Goal: Information Seeking & Learning: Learn about a topic

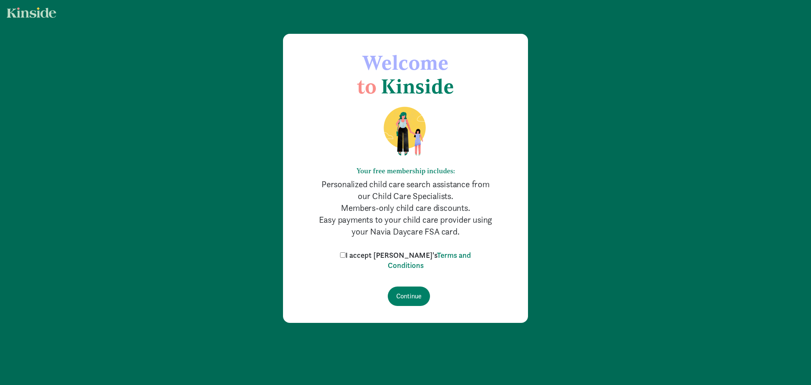
click at [346, 255] on input "I accept [PERSON_NAME]'s Terms and Conditions" at bounding box center [342, 254] width 5 height 5
checkbox input "true"
click at [414, 297] on input "Continue" at bounding box center [409, 296] width 42 height 19
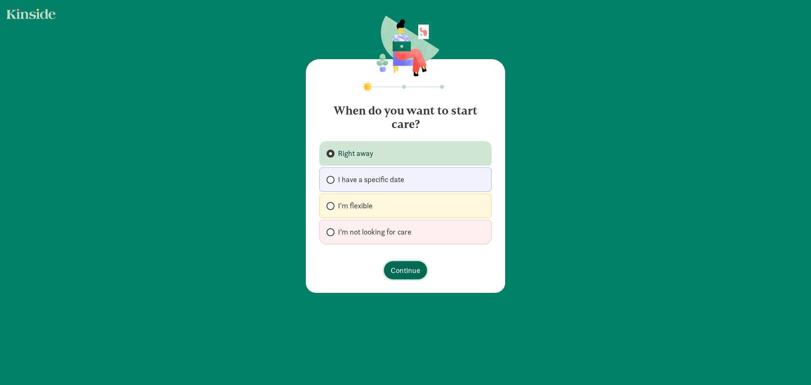
click at [404, 268] on span "Continue" at bounding box center [406, 270] width 30 height 11
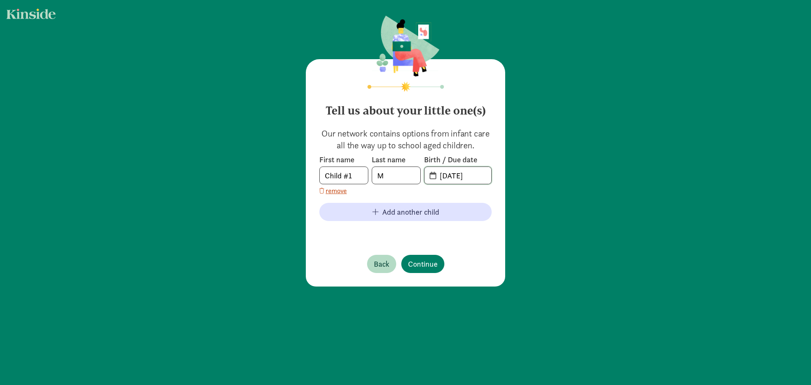
click at [443, 170] on input "[DATE]" at bounding box center [463, 175] width 57 height 17
drag, startPoint x: 483, startPoint y: 174, endPoint x: 396, endPoint y: 175, distance: 87.1
click at [396, 175] on div "First name Child #1 Last name M Birth / Due date [DATE]" at bounding box center [406, 170] width 172 height 30
type input "[DATE]"
click at [421, 258] on span "Continue" at bounding box center [423, 263] width 30 height 11
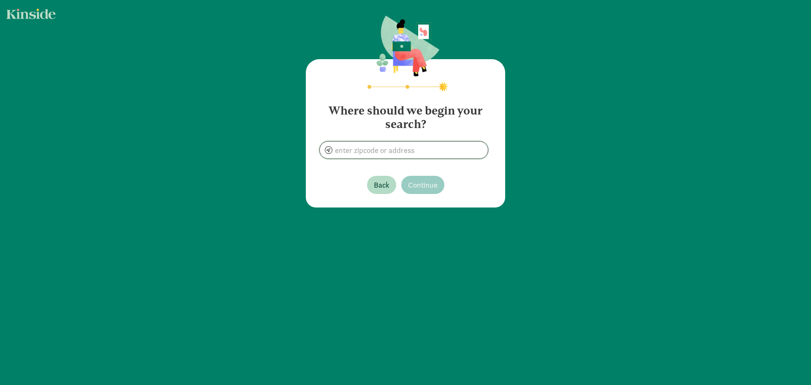
click at [363, 153] on input at bounding box center [404, 150] width 168 height 17
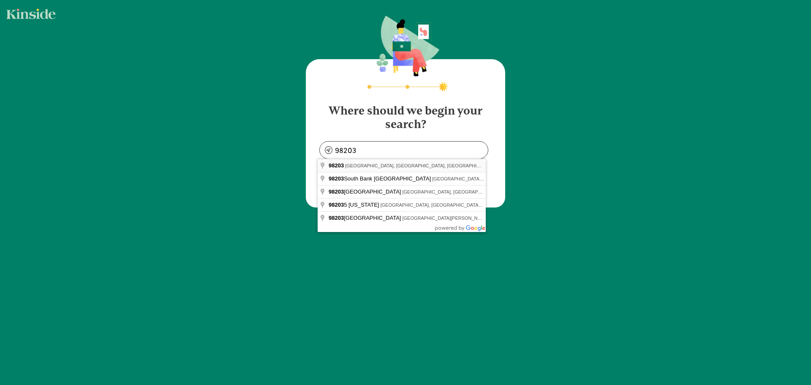
type input "[GEOGRAPHIC_DATA], [GEOGRAPHIC_DATA]"
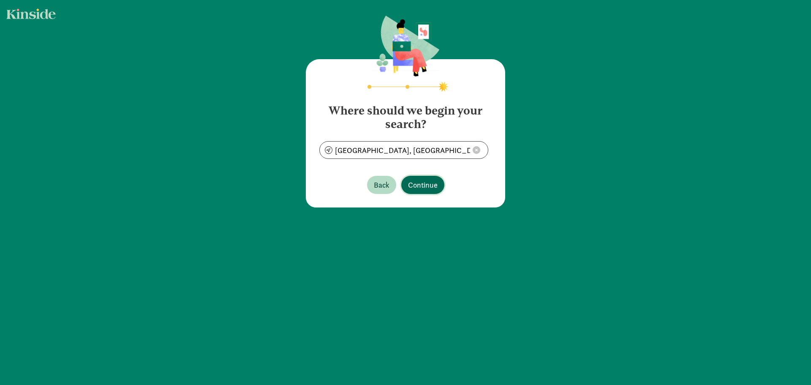
click at [418, 183] on span "Continue" at bounding box center [423, 184] width 30 height 11
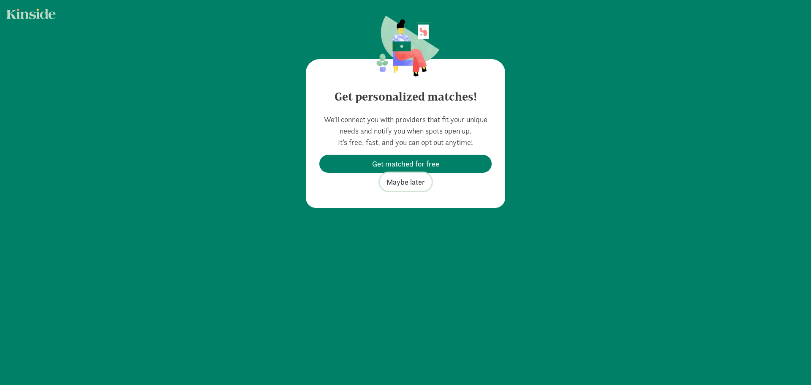
click at [394, 183] on span "Maybe later" at bounding box center [406, 181] width 38 height 11
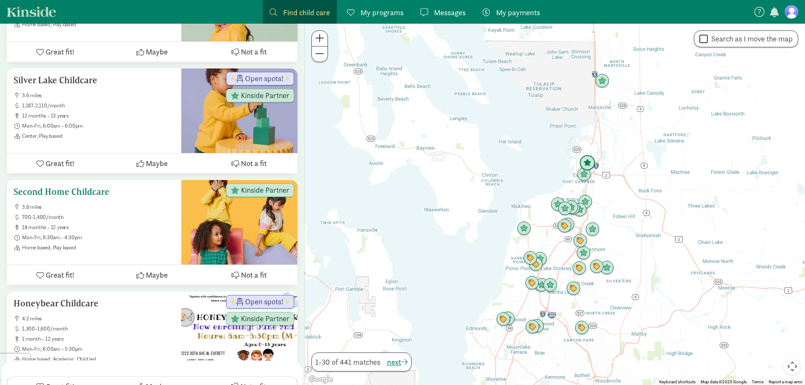
scroll to position [3290, 0]
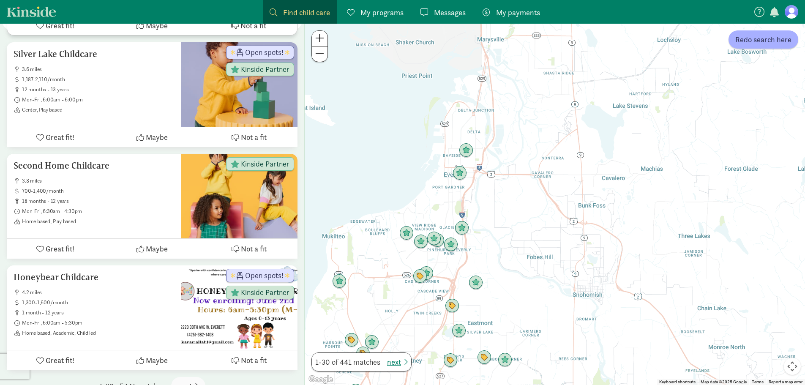
drag, startPoint x: 469, startPoint y: 142, endPoint x: 385, endPoint y: 251, distance: 137.1
click at [385, 251] on div at bounding box center [555, 204] width 500 height 361
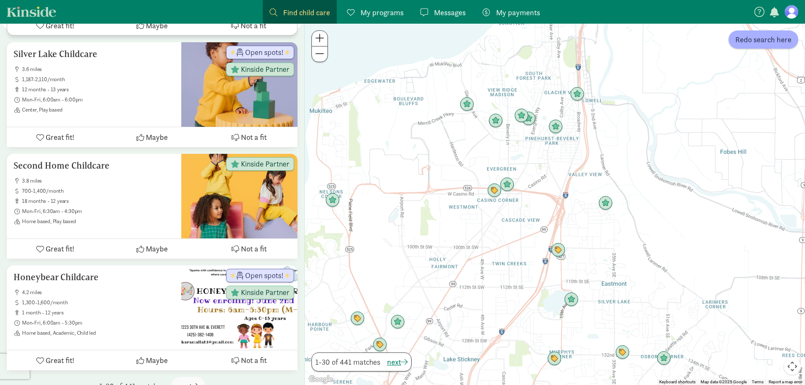
drag, startPoint x: 376, startPoint y: 219, endPoint x: 543, endPoint y: 155, distance: 178.9
click at [543, 155] on div at bounding box center [555, 204] width 500 height 361
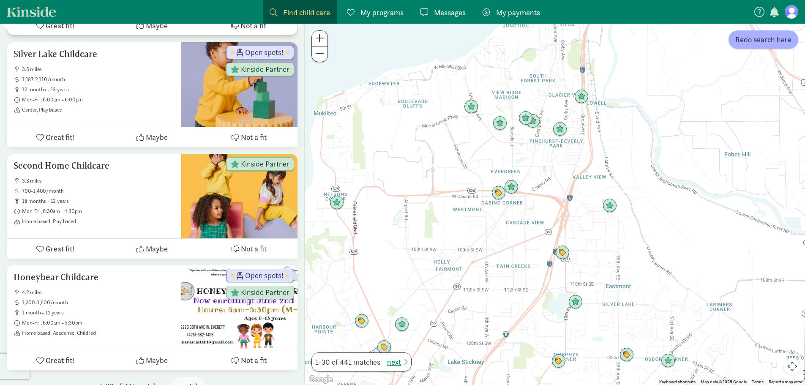
drag, startPoint x: 422, startPoint y: 250, endPoint x: 432, endPoint y: 255, distance: 11.9
click at [433, 255] on div at bounding box center [555, 204] width 500 height 361
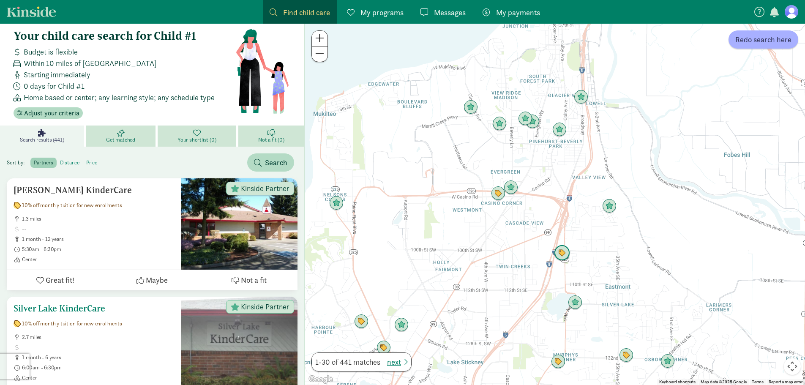
scroll to position [0, 0]
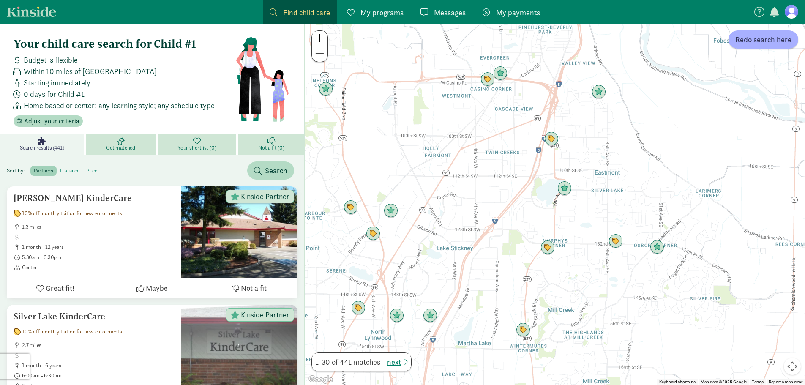
drag, startPoint x: 349, startPoint y: 221, endPoint x: 396, endPoint y: 111, distance: 119.7
click at [396, 111] on div at bounding box center [555, 204] width 500 height 361
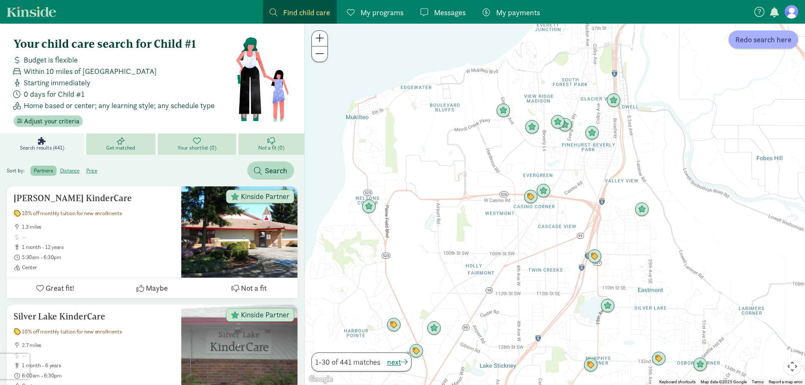
drag, startPoint x: 430, startPoint y: 181, endPoint x: 477, endPoint y: 300, distance: 128.5
click at [477, 300] on div at bounding box center [555, 204] width 500 height 361
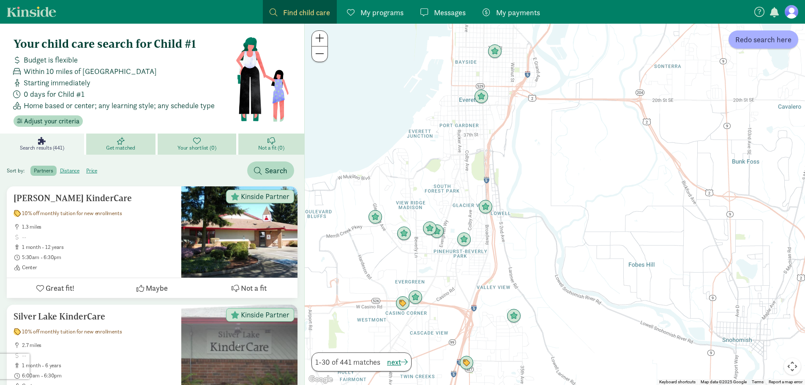
drag, startPoint x: 449, startPoint y: 167, endPoint x: 347, endPoint y: 251, distance: 132.7
click at [347, 251] on div at bounding box center [555, 204] width 500 height 361
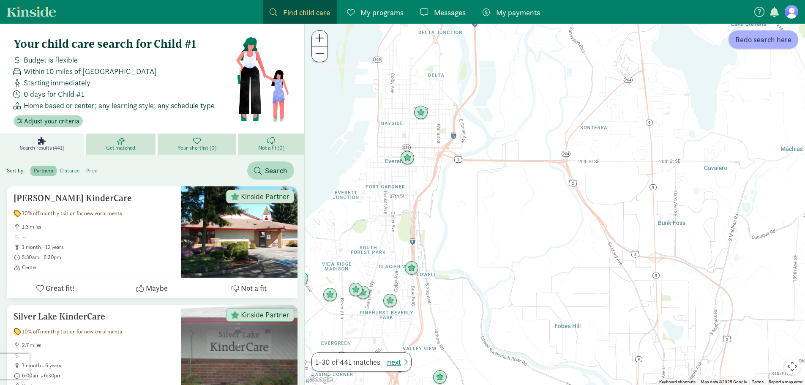
drag, startPoint x: 544, startPoint y: 173, endPoint x: 467, endPoint y: 240, distance: 101.9
click at [467, 240] on div at bounding box center [555, 204] width 500 height 361
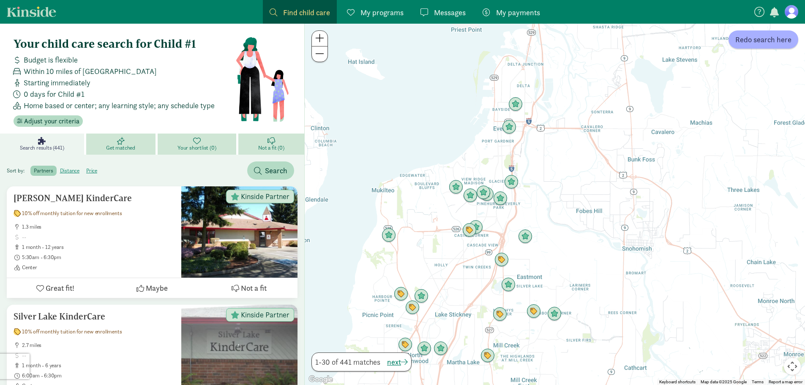
drag, startPoint x: 434, startPoint y: 279, endPoint x: 522, endPoint y: 213, distance: 109.6
click at [522, 213] on div at bounding box center [555, 204] width 500 height 361
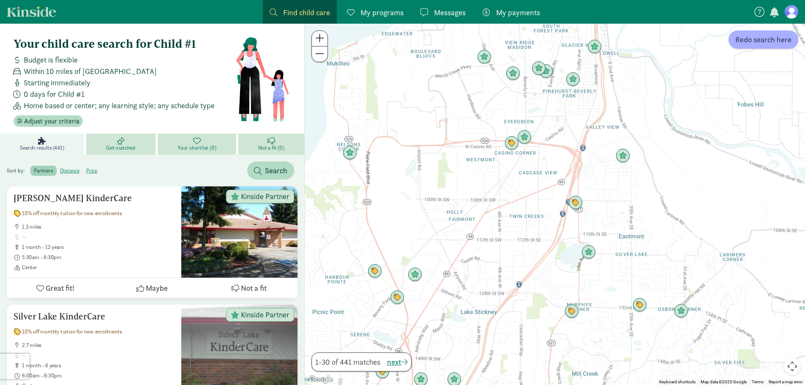
drag, startPoint x: 384, startPoint y: 277, endPoint x: 514, endPoint y: 192, distance: 155.1
click at [514, 192] on div at bounding box center [555, 204] width 500 height 361
click at [415, 270] on img "Click to see details" at bounding box center [415, 275] width 16 height 16
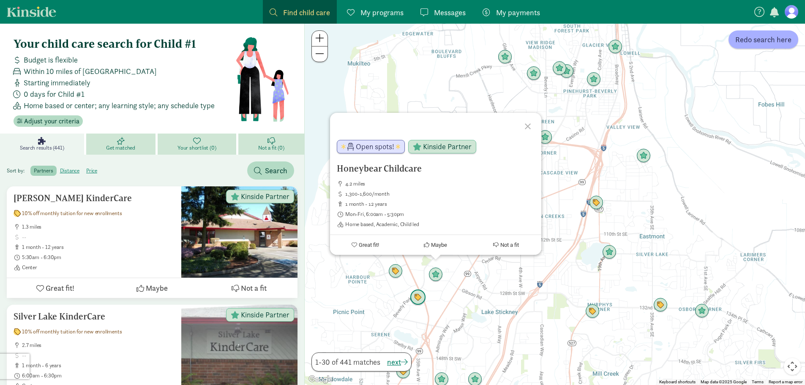
click at [414, 300] on img "Click to see details" at bounding box center [418, 298] width 16 height 16
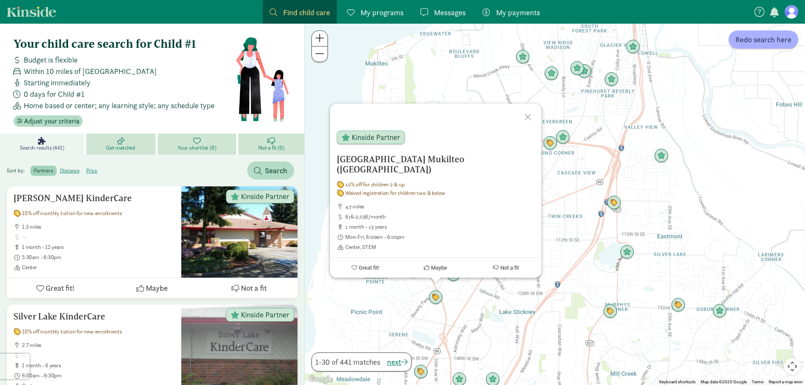
click at [371, 298] on div "To navigate, press the arrow keys. [GEOGRAPHIC_DATA] ([GEOGRAPHIC_DATA]) 10% of…" at bounding box center [555, 204] width 500 height 361
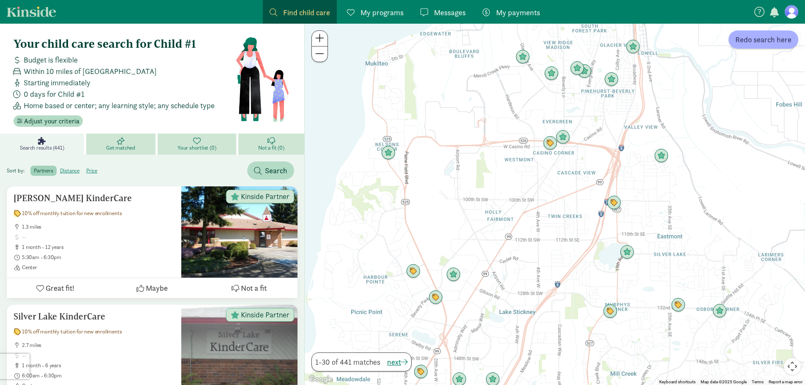
click at [413, 274] on img "Click to see details" at bounding box center [413, 271] width 14 height 14
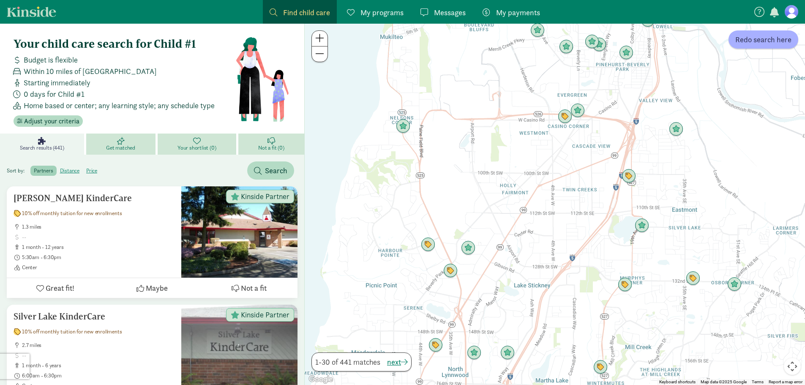
drag, startPoint x: 514, startPoint y: 325, endPoint x: 501, endPoint y: 277, distance: 49.3
click at [501, 277] on div at bounding box center [555, 204] width 500 height 361
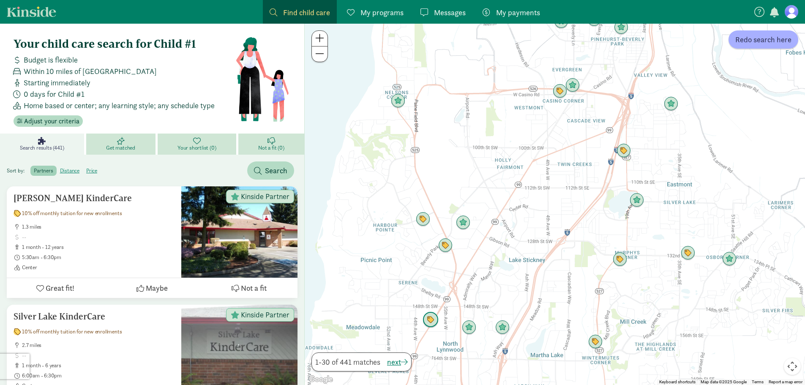
click at [430, 322] on img "Click to see details" at bounding box center [431, 320] width 16 height 16
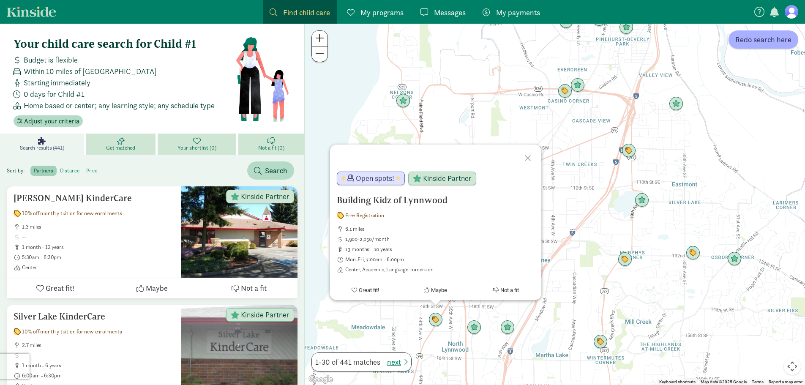
click at [496, 328] on div "Building Kidz of Lynnwood Free Registration 6.1 miles 1,900-2,050/month 13 mont…" at bounding box center [555, 204] width 500 height 361
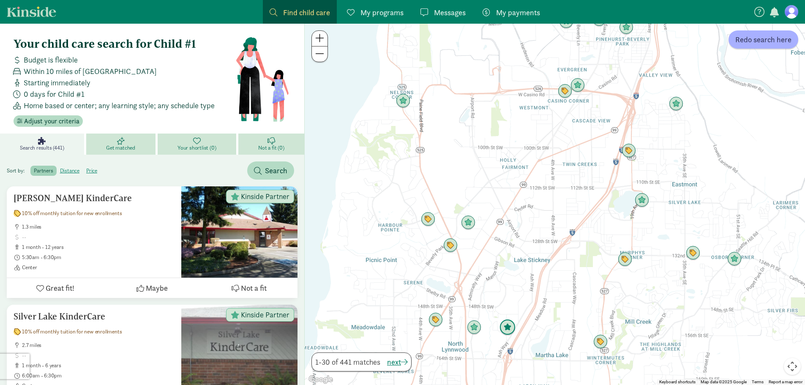
click at [508, 329] on img "Click to see details" at bounding box center [508, 328] width 16 height 16
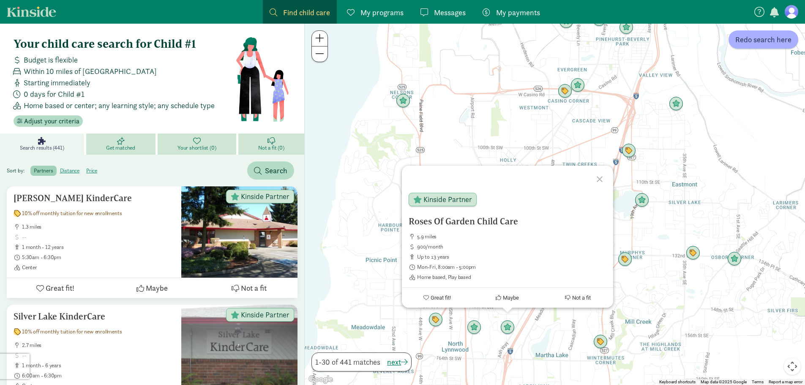
click at [463, 146] on div "Roses Of Garden Child Care 5.9 miles 900/month up to 13 years Mon-Fri, 8:00am -…" at bounding box center [555, 204] width 500 height 361
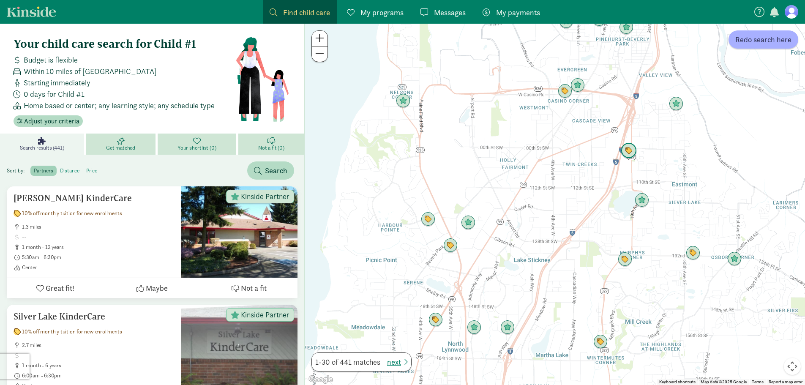
click at [636, 149] on img "Click to see details" at bounding box center [629, 151] width 16 height 16
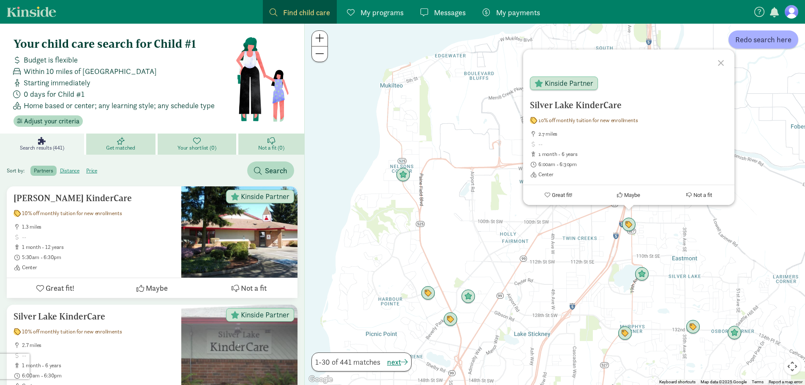
click at [472, 178] on div "Silver Lake KinderCare 10% off monthly tuition for new enrollments 2.7 miles 1 …" at bounding box center [555, 204] width 500 height 361
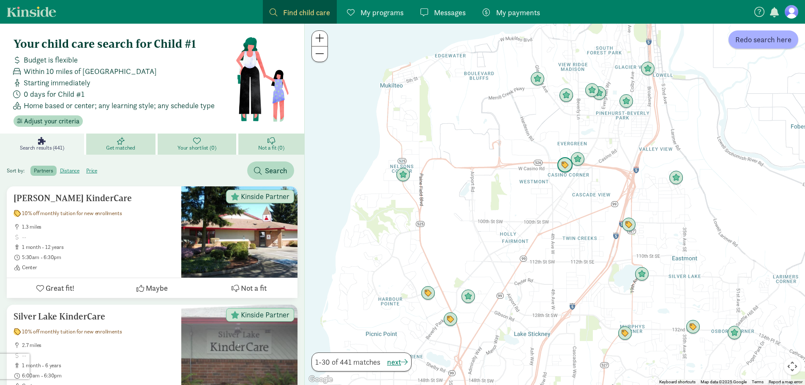
click at [564, 167] on img "Click to see details" at bounding box center [565, 165] width 16 height 16
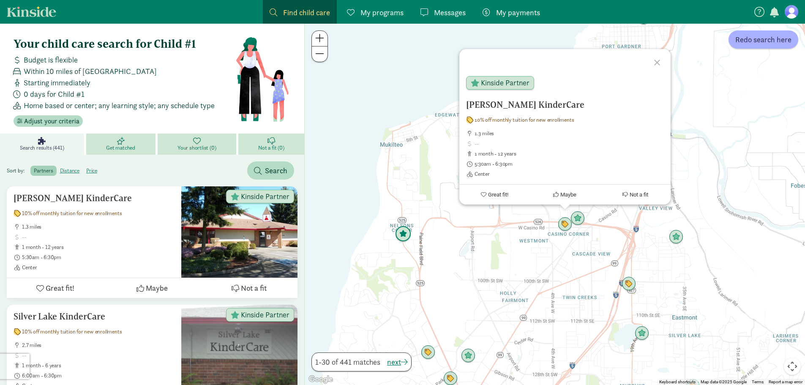
click at [399, 233] on img "Click to see details" at bounding box center [403, 234] width 16 height 16
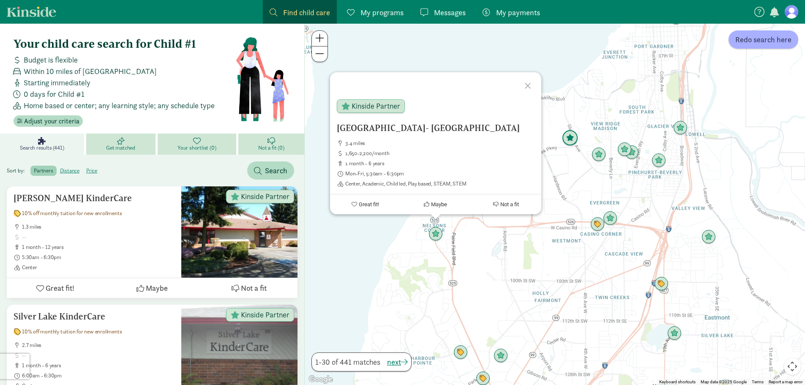
click at [568, 137] on img "Click to see details" at bounding box center [570, 138] width 16 height 16
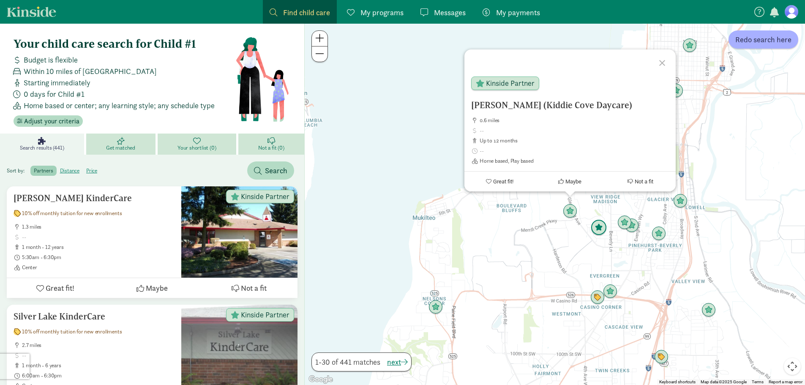
click at [597, 227] on img "Click to see details" at bounding box center [599, 228] width 16 height 16
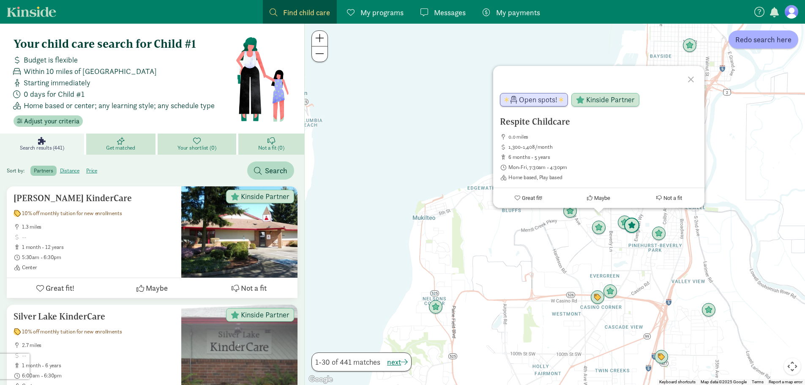
click at [633, 233] on img "Click to see details" at bounding box center [632, 226] width 16 height 16
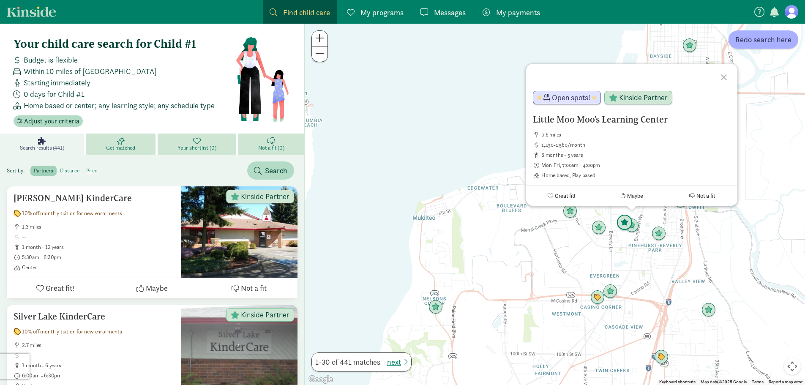
click at [620, 225] on img "Click to see details" at bounding box center [625, 223] width 16 height 16
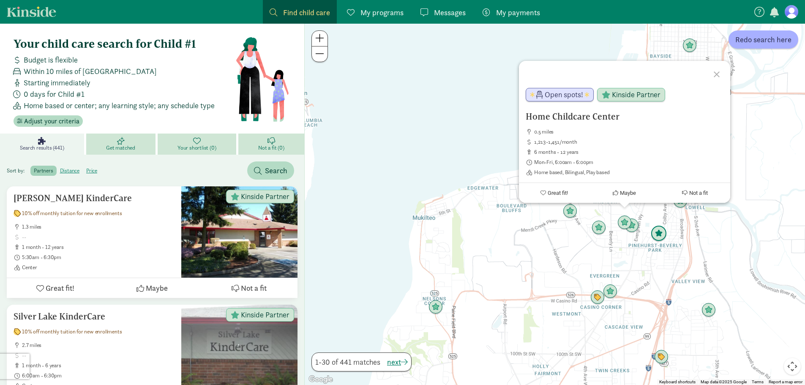
click at [659, 233] on img "Click to see details" at bounding box center [659, 234] width 16 height 16
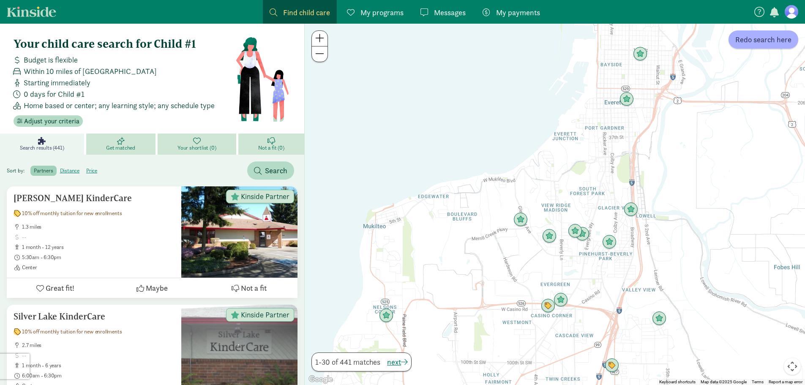
drag, startPoint x: 501, startPoint y: 249, endPoint x: 385, endPoint y: 260, distance: 115.9
click at [385, 260] on div "To navigate, press the arrow keys." at bounding box center [555, 204] width 500 height 361
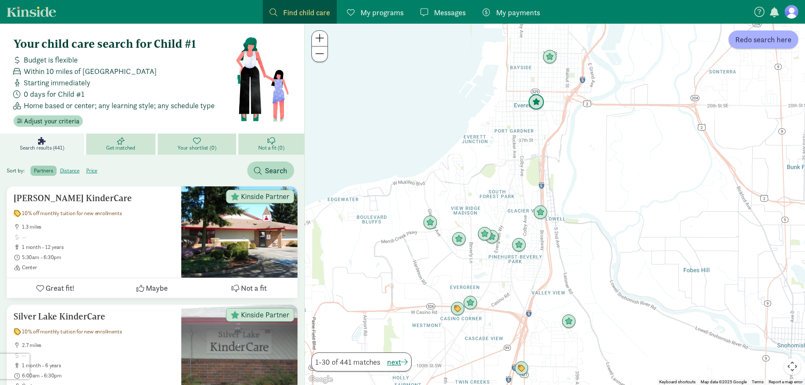
click at [530, 98] on img "Click to see details" at bounding box center [536, 102] width 16 height 16
drag, startPoint x: 448, startPoint y: 189, endPoint x: 390, endPoint y: 271, distance: 100.6
click at [387, 271] on div "To navigate, press the arrow keys." at bounding box center [555, 204] width 500 height 361
click at [540, 97] on img "Click to see details" at bounding box center [536, 102] width 16 height 16
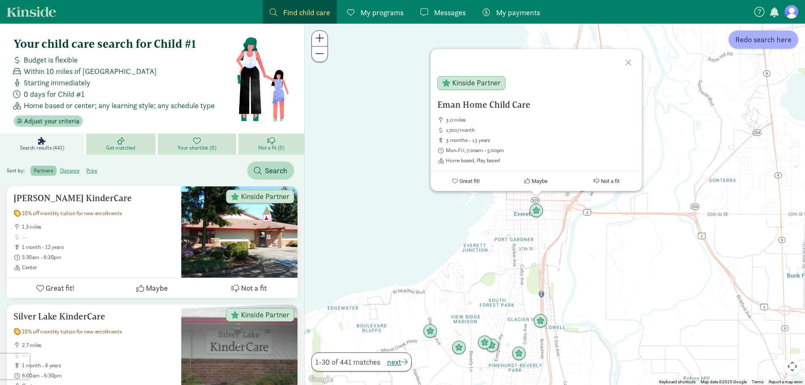
click at [481, 228] on div "Eman Home Child Care 3.0 miles 1,700/month 3 months - 13 years Mon-Fri, 7:00am …" at bounding box center [555, 204] width 500 height 361
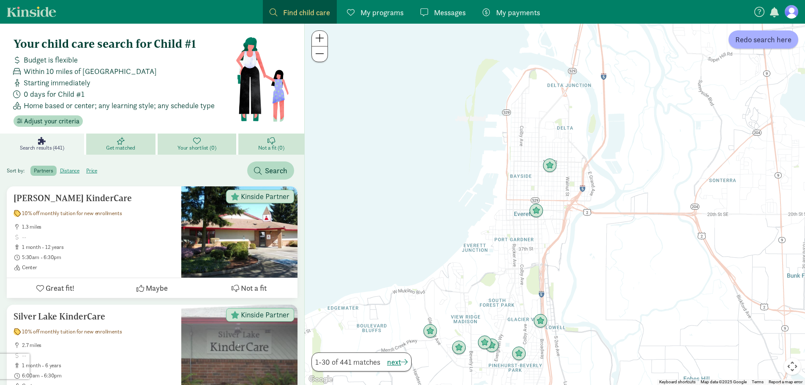
click at [552, 167] on img "Click to see details" at bounding box center [550, 165] width 14 height 14
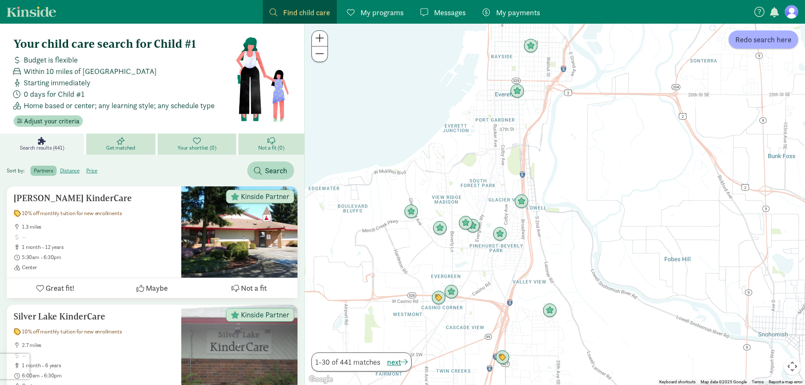
drag, startPoint x: 473, startPoint y: 310, endPoint x: 454, endPoint y: 156, distance: 154.5
click at [454, 156] on div "To navigate, press the arrow keys." at bounding box center [555, 204] width 500 height 361
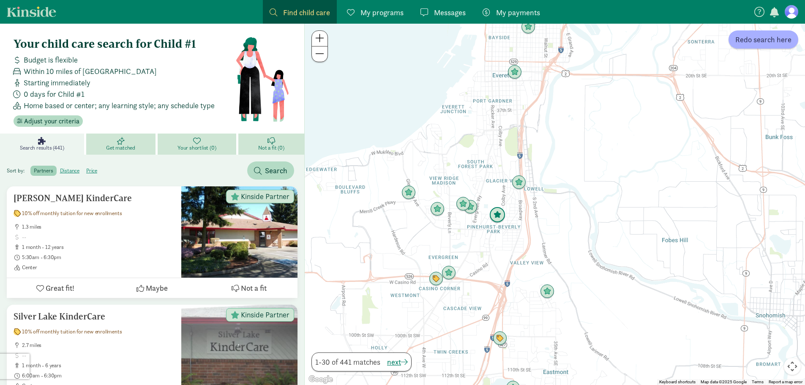
click at [497, 220] on img "Click to see details" at bounding box center [497, 215] width 16 height 16
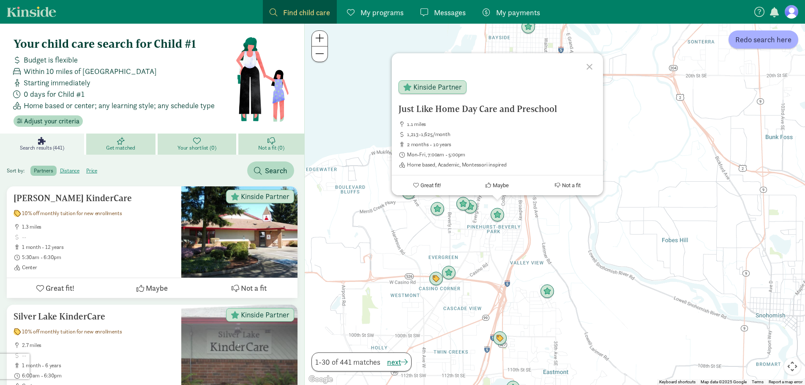
click at [552, 295] on img "Click to see details" at bounding box center [547, 291] width 14 height 14
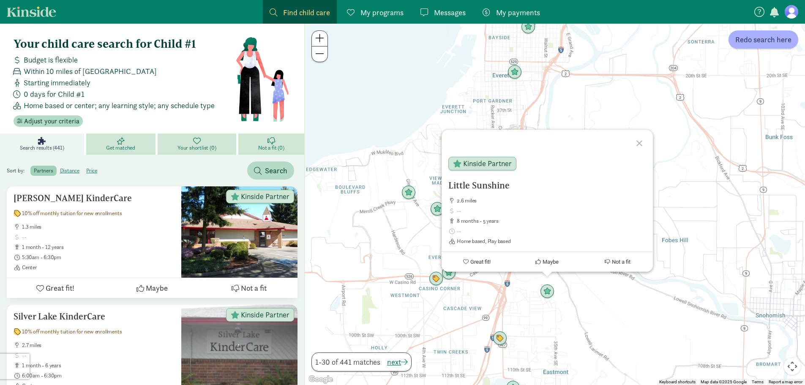
click at [358, 262] on div "To navigate, press the arrow keys. Little Sunshine 2.6 miles 8 months - 5 years…" at bounding box center [555, 204] width 500 height 361
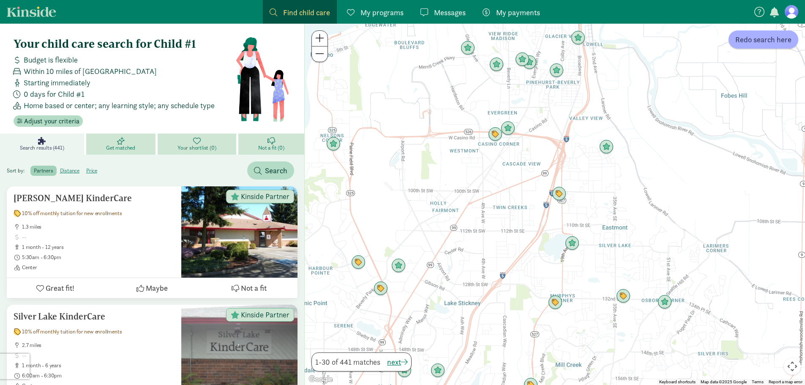
drag, startPoint x: 358, startPoint y: 243, endPoint x: 419, endPoint y: 99, distance: 157.2
click at [419, 99] on div at bounding box center [555, 204] width 500 height 361
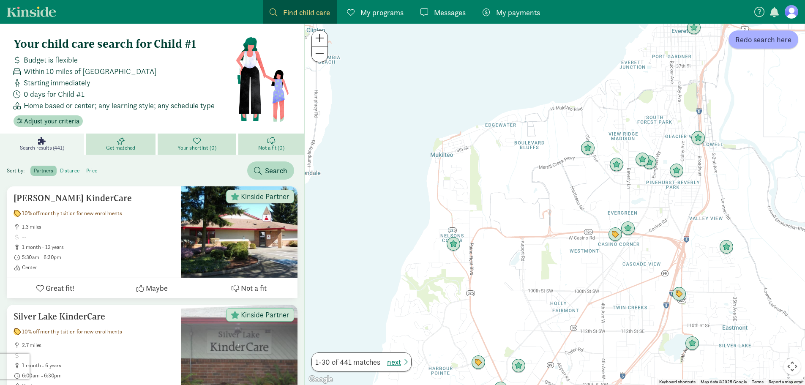
drag, startPoint x: 499, startPoint y: 282, endPoint x: 709, endPoint y: 399, distance: 240.1
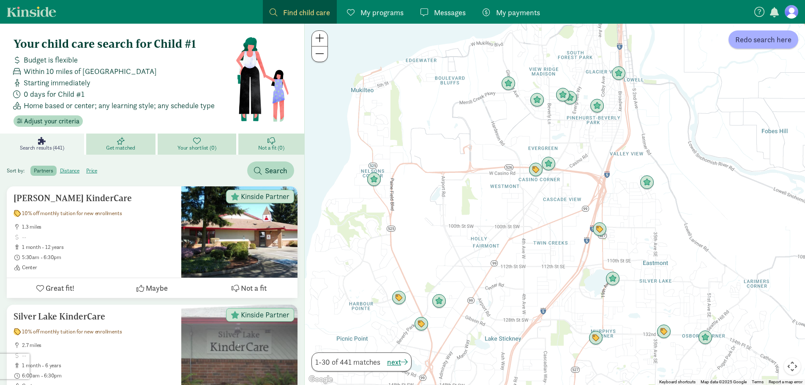
drag, startPoint x: 538, startPoint y: 193, endPoint x: 340, endPoint y: 108, distance: 215.1
click at [340, 108] on div at bounding box center [555, 204] width 500 height 361
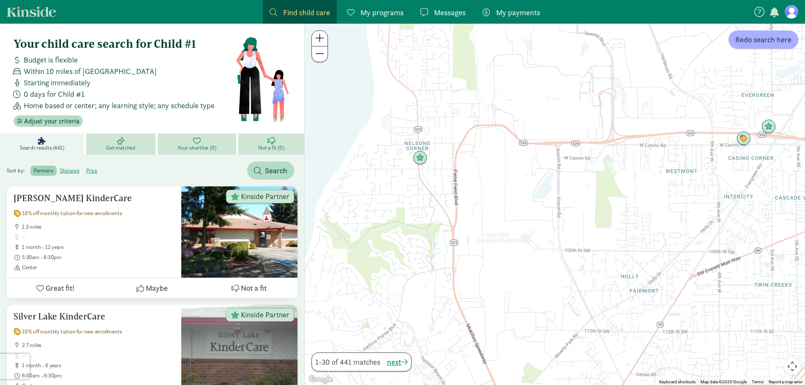
drag, startPoint x: 434, startPoint y: 162, endPoint x: 522, endPoint y: 192, distance: 92.2
click at [522, 192] on div at bounding box center [555, 204] width 500 height 361
click at [420, 154] on img "Click to see details" at bounding box center [420, 158] width 14 height 14
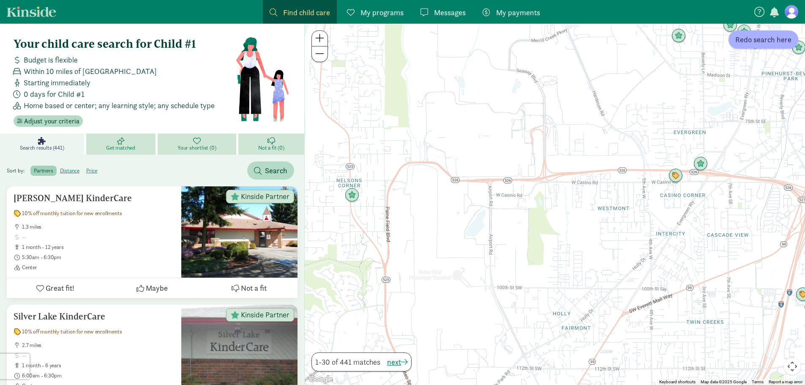
drag, startPoint x: 532, startPoint y: 286, endPoint x: 445, endPoint y: 269, distance: 88.3
click at [445, 269] on div "To navigate, press the arrow keys." at bounding box center [555, 204] width 500 height 361
click at [674, 175] on img "Click to see details" at bounding box center [675, 175] width 16 height 16
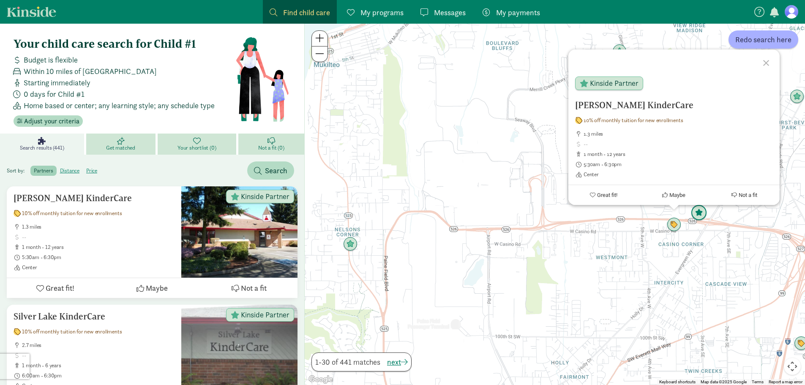
click at [699, 213] on img "Click to see details" at bounding box center [699, 213] width 16 height 16
